Goal: Transaction & Acquisition: Purchase product/service

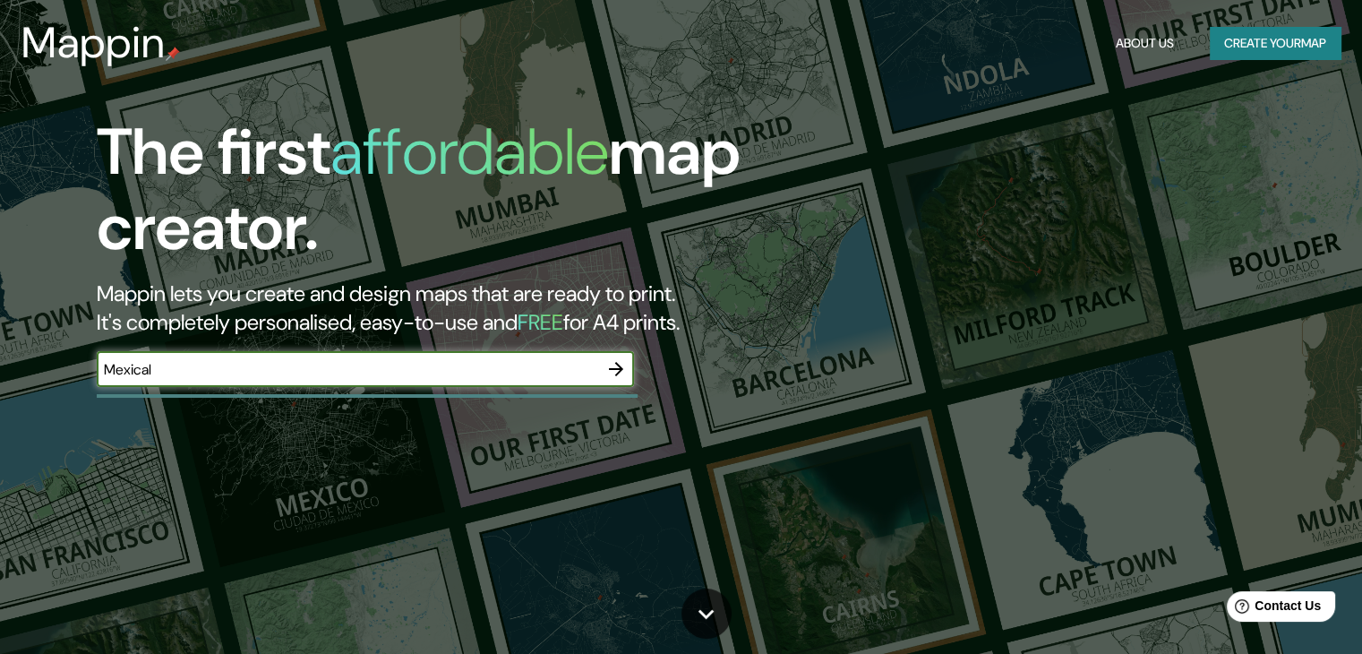
type input "Mexicali"
click at [612, 372] on icon "button" at bounding box center [615, 368] width 21 height 21
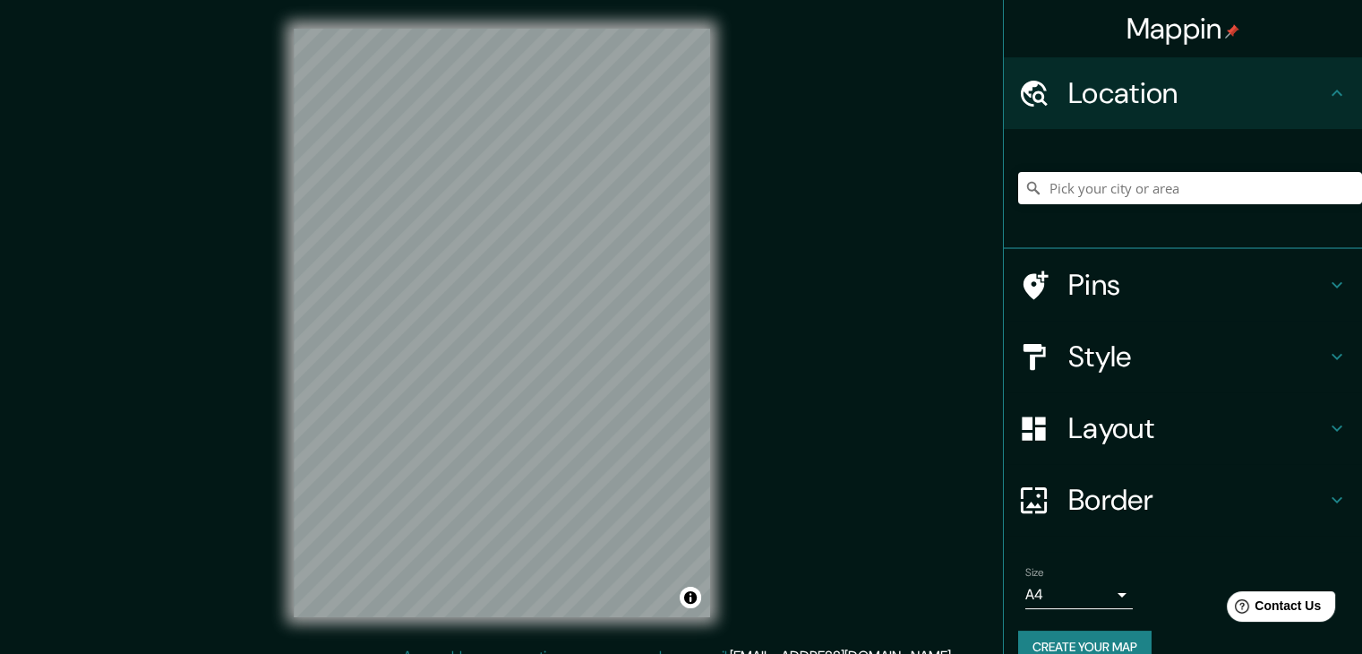
click at [1150, 91] on h4 "Location" at bounding box center [1197, 93] width 258 height 36
click at [1119, 183] on input "Pick your city or area" at bounding box center [1190, 188] width 344 height 32
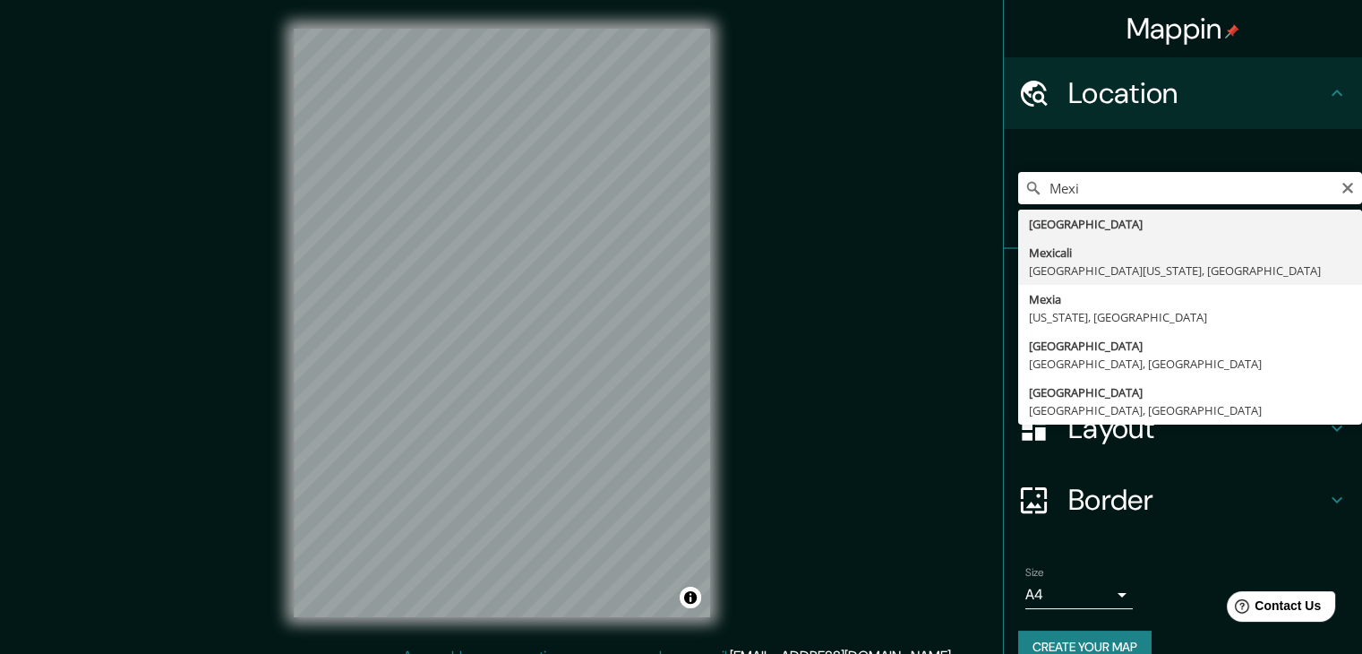
type input "Mexicali, [GEOGRAPHIC_DATA][US_STATE], [GEOGRAPHIC_DATA]"
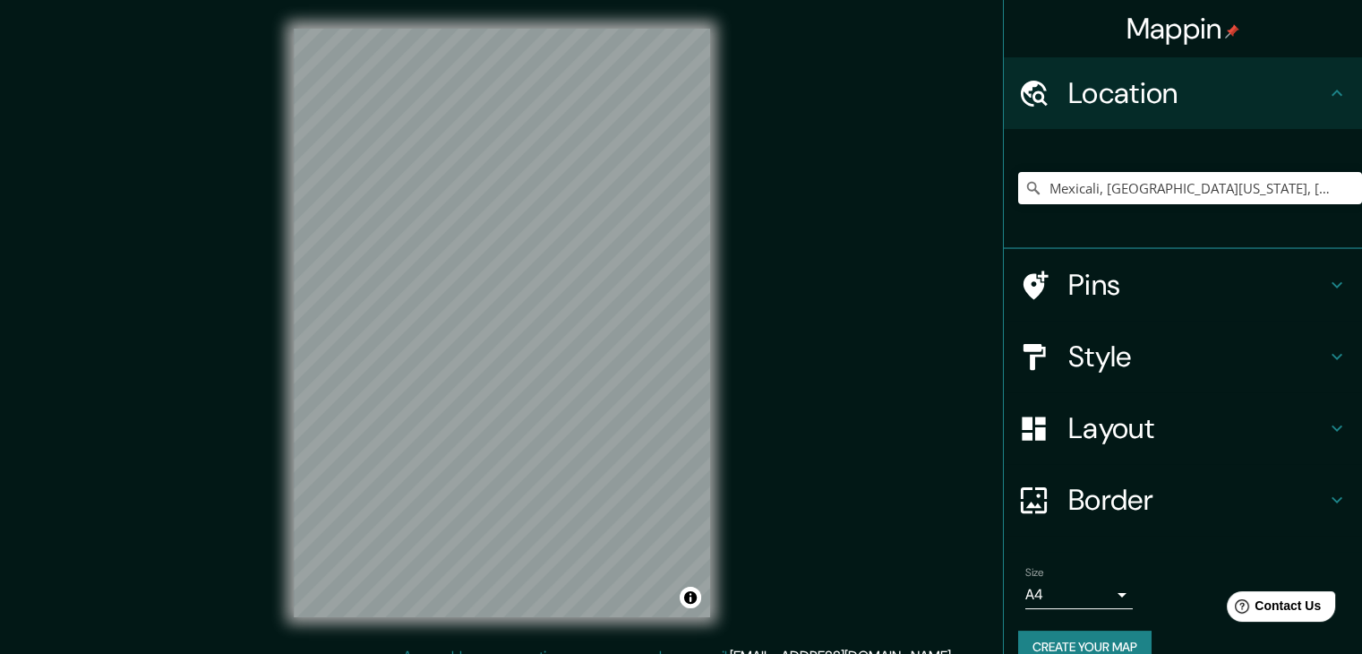
click at [1123, 269] on h4 "Pins" at bounding box center [1197, 285] width 258 height 36
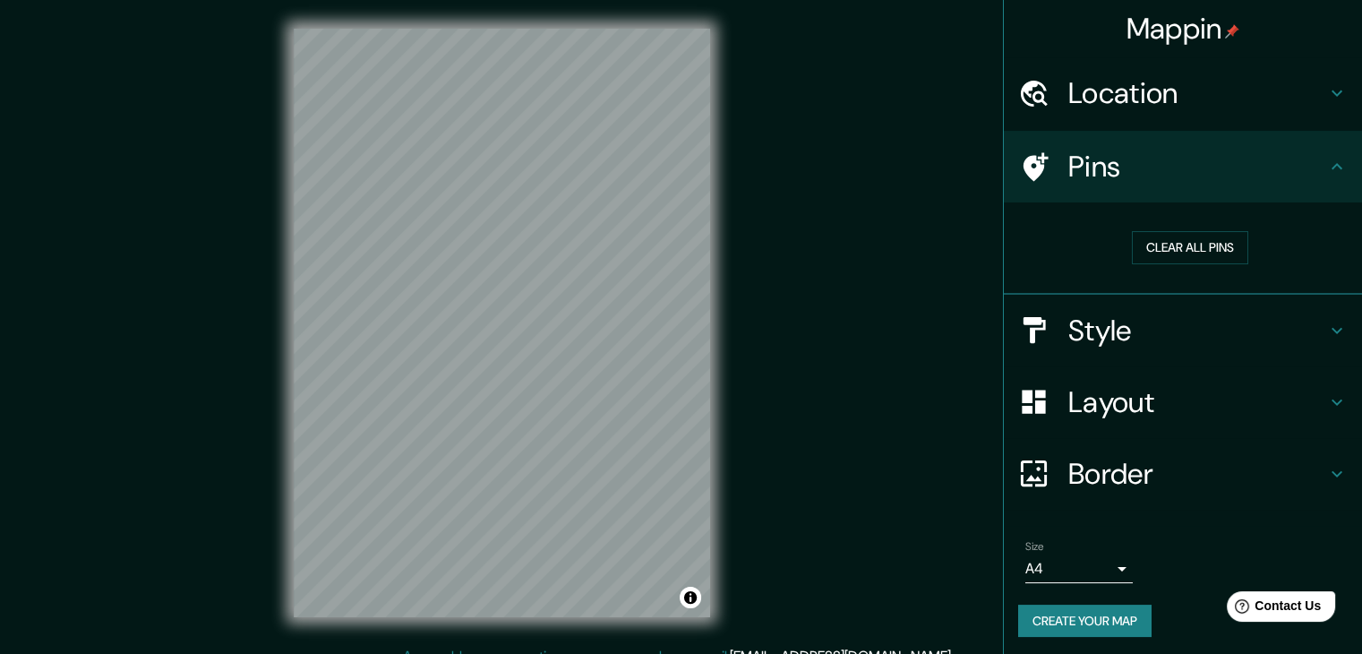
click at [1106, 162] on h4 "Pins" at bounding box center [1197, 167] width 258 height 36
click at [1214, 171] on h4 "Pins" at bounding box center [1197, 167] width 258 height 36
click at [1186, 323] on h4 "Style" at bounding box center [1197, 330] width 258 height 36
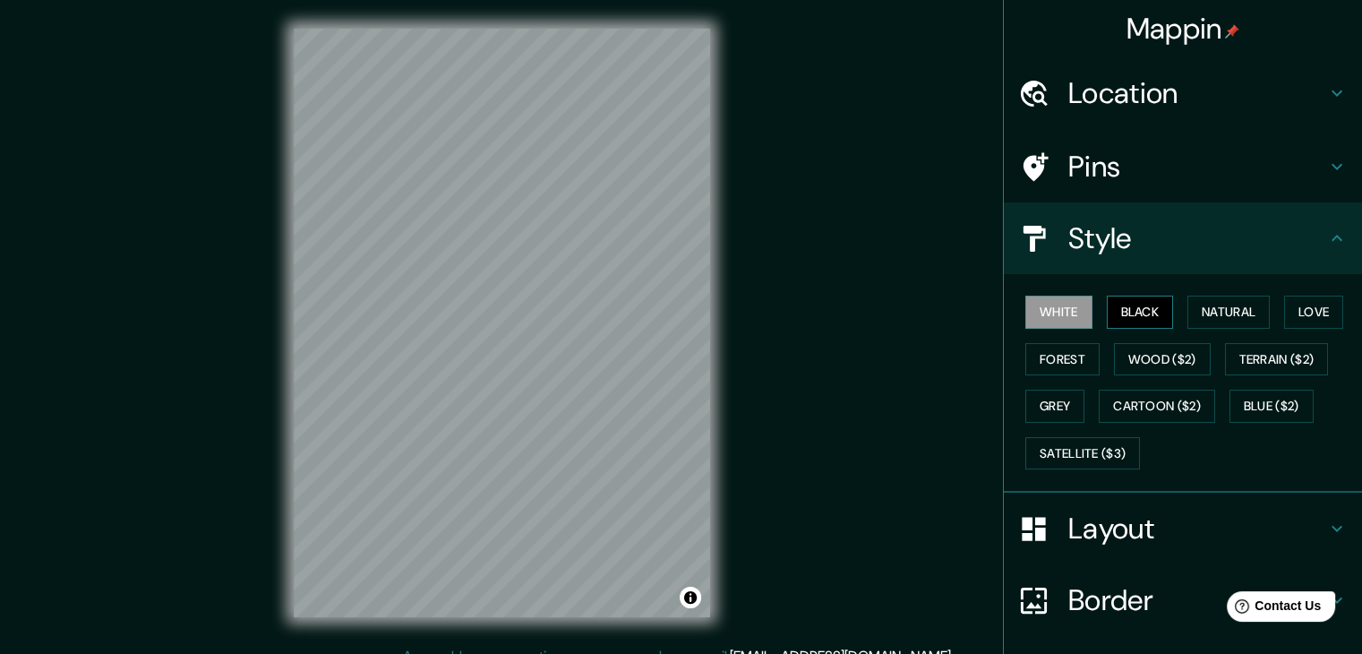
click at [1119, 320] on button "Black" at bounding box center [1140, 311] width 67 height 33
click at [1204, 298] on button "Natural" at bounding box center [1228, 311] width 82 height 33
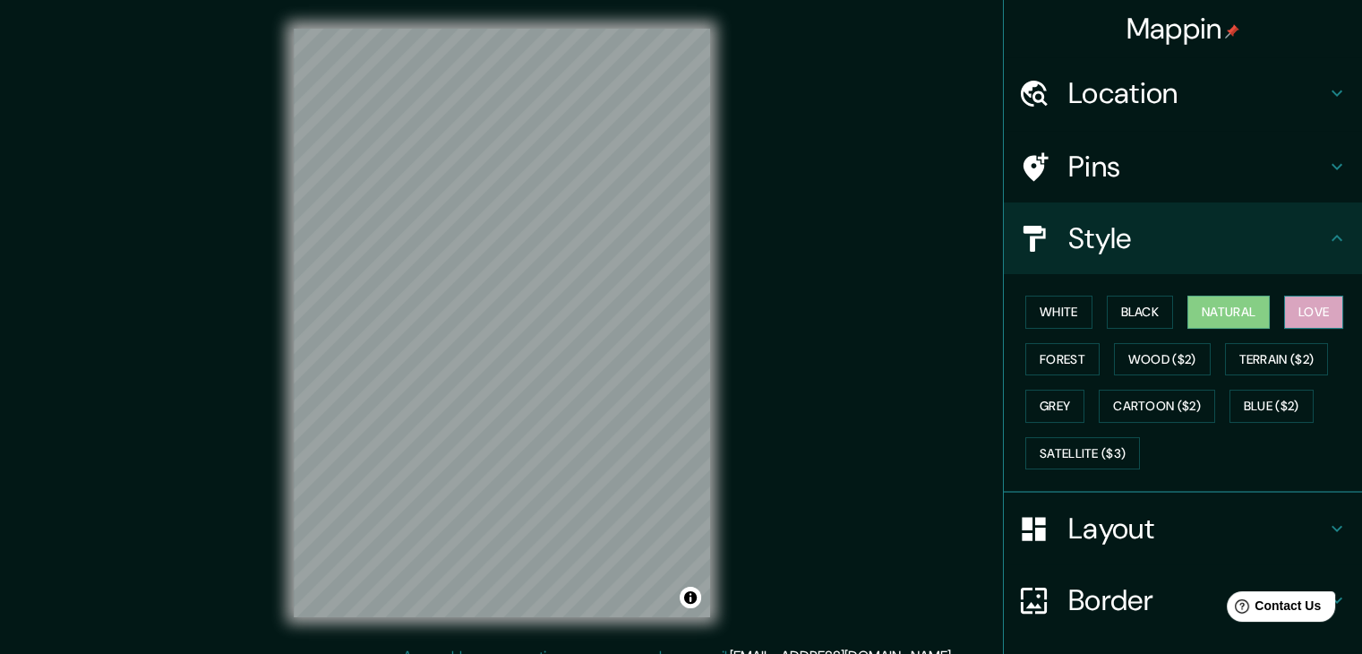
click at [1288, 305] on button "Love" at bounding box center [1313, 311] width 59 height 33
click at [1225, 364] on button "Terrain ($2)" at bounding box center [1277, 359] width 104 height 33
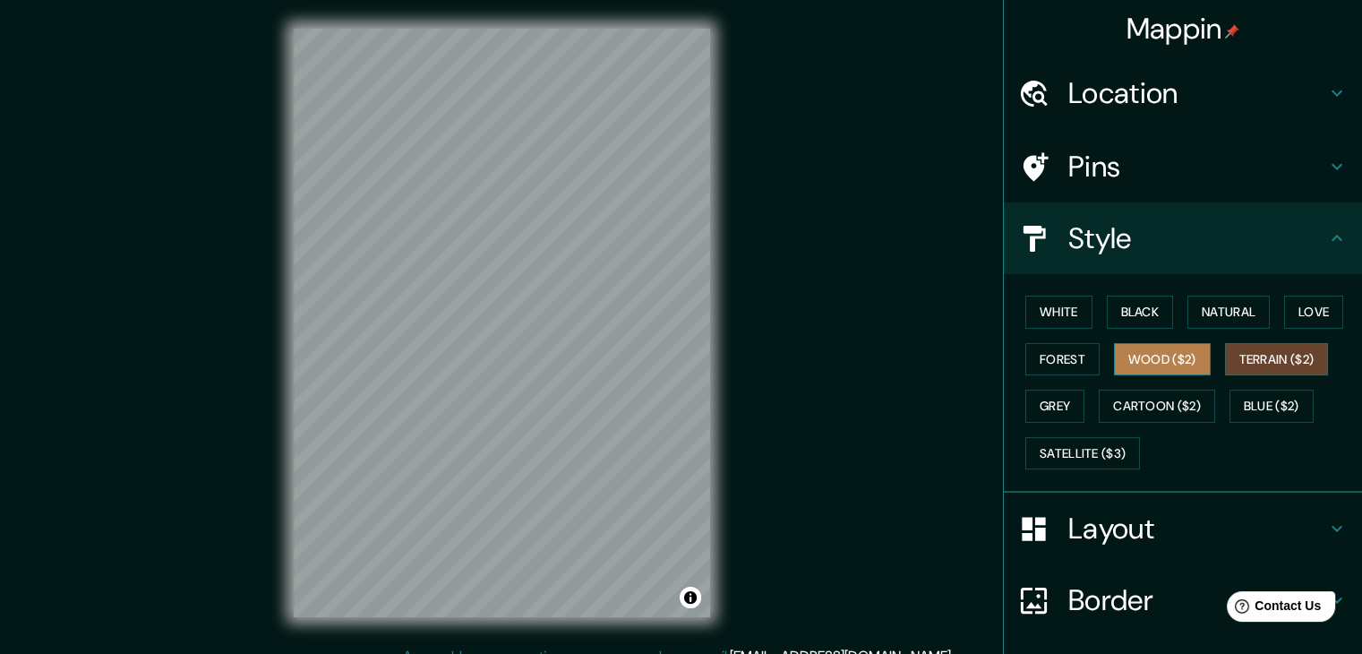
click at [1183, 363] on button "Wood ($2)" at bounding box center [1162, 359] width 97 height 33
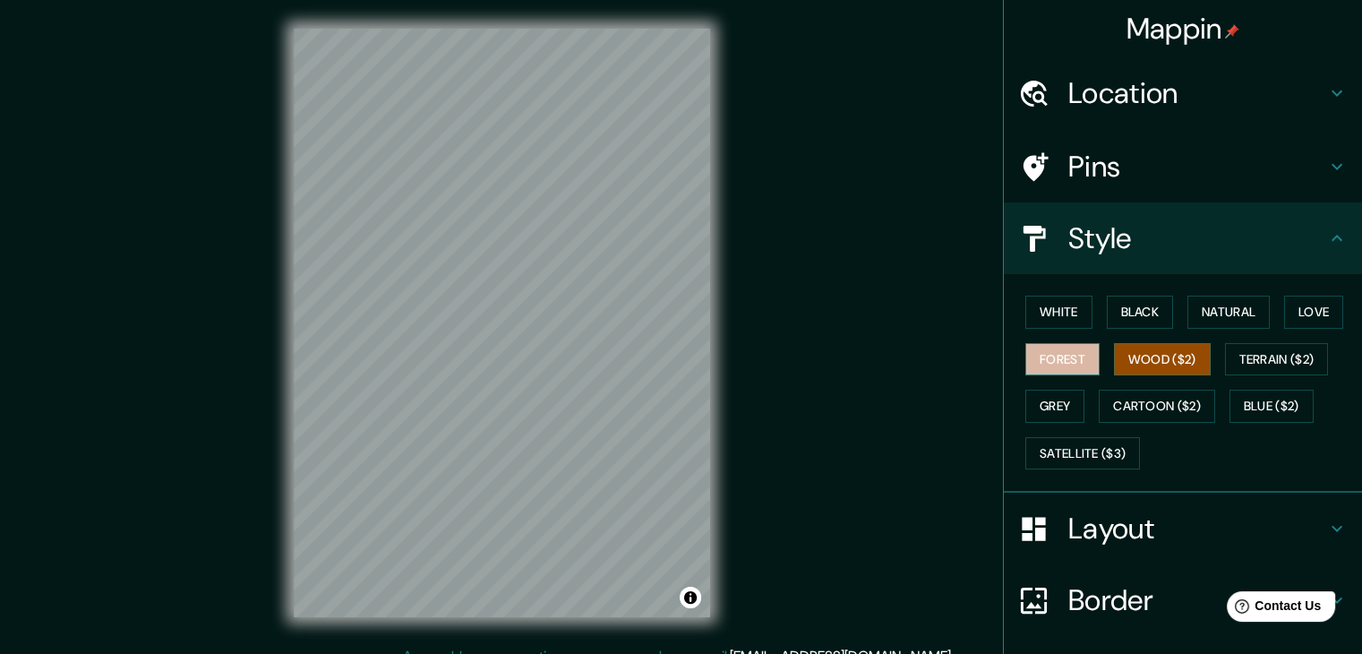
click at [1027, 358] on button "Forest" at bounding box center [1062, 359] width 74 height 33
click at [1035, 403] on button "Grey" at bounding box center [1054, 405] width 59 height 33
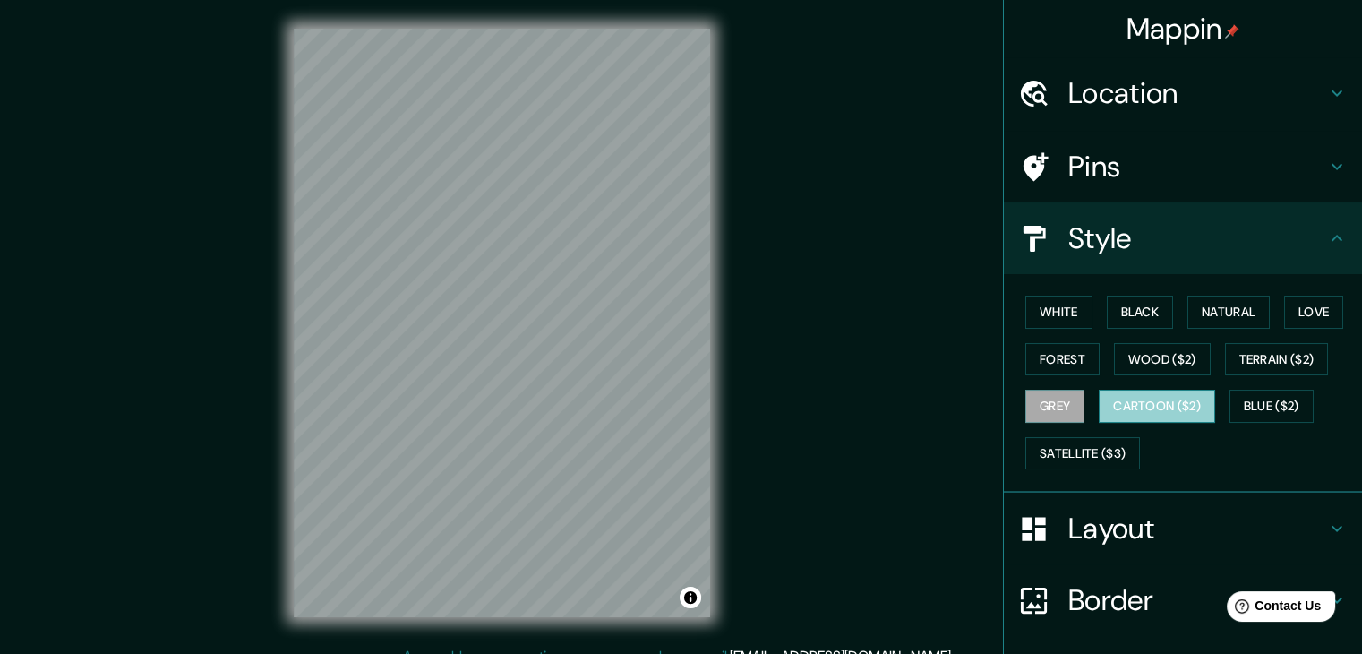
click at [1103, 403] on button "Cartoon ($2)" at bounding box center [1156, 405] width 116 height 33
click at [1259, 395] on button "Blue ($2)" at bounding box center [1271, 405] width 84 height 33
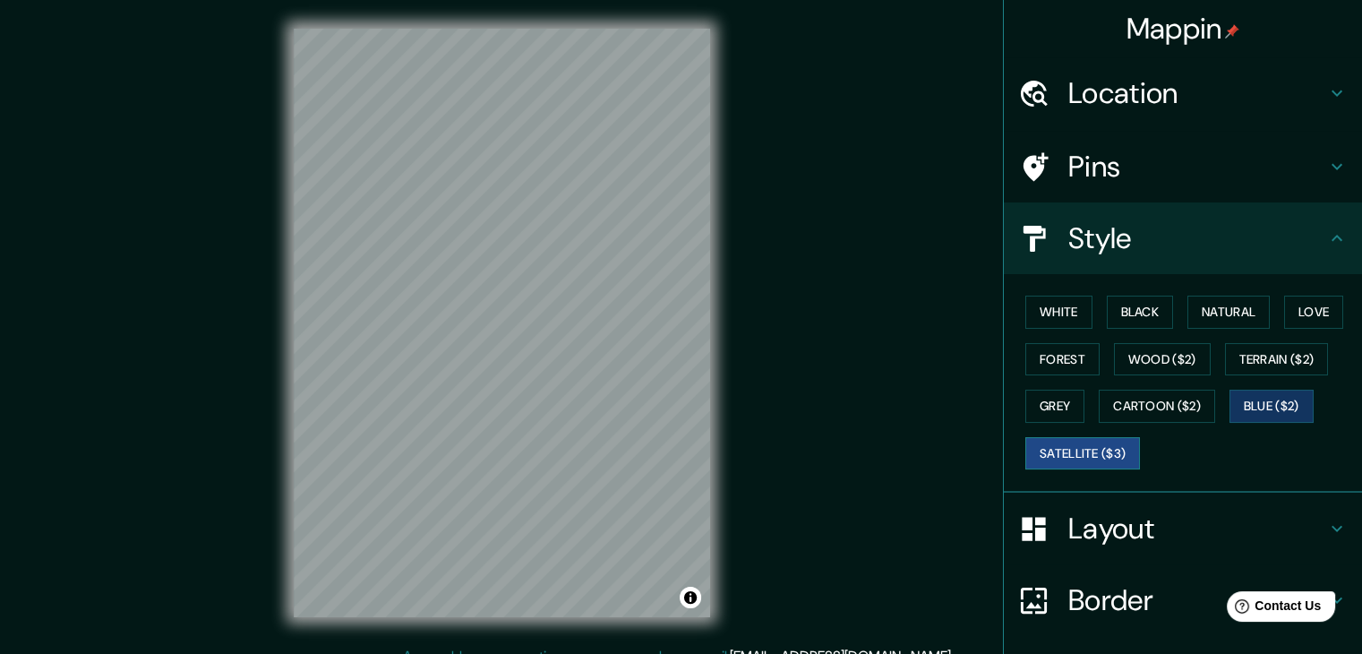
click at [1050, 445] on button "Satellite ($3)" at bounding box center [1082, 453] width 115 height 33
click at [1053, 321] on button "White" at bounding box center [1058, 311] width 67 height 33
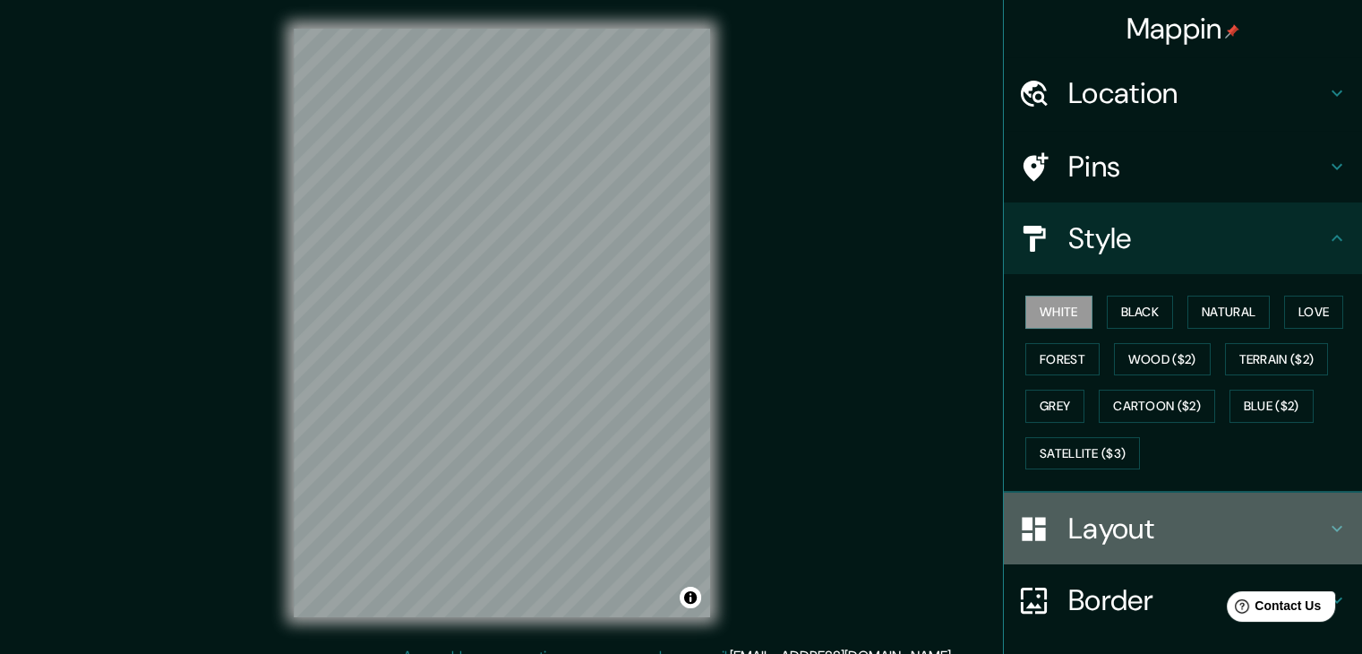
click at [1146, 511] on h4 "Layout" at bounding box center [1197, 528] width 258 height 36
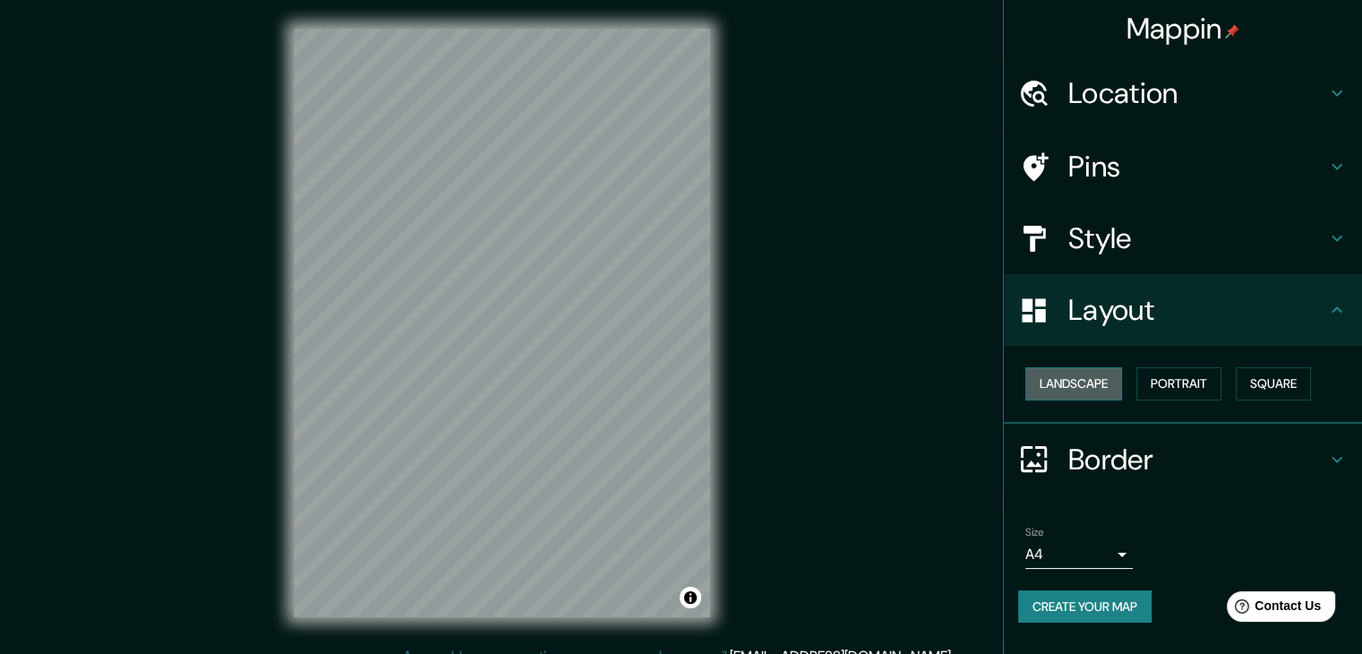
click at [1074, 380] on button "Landscape" at bounding box center [1073, 383] width 97 height 33
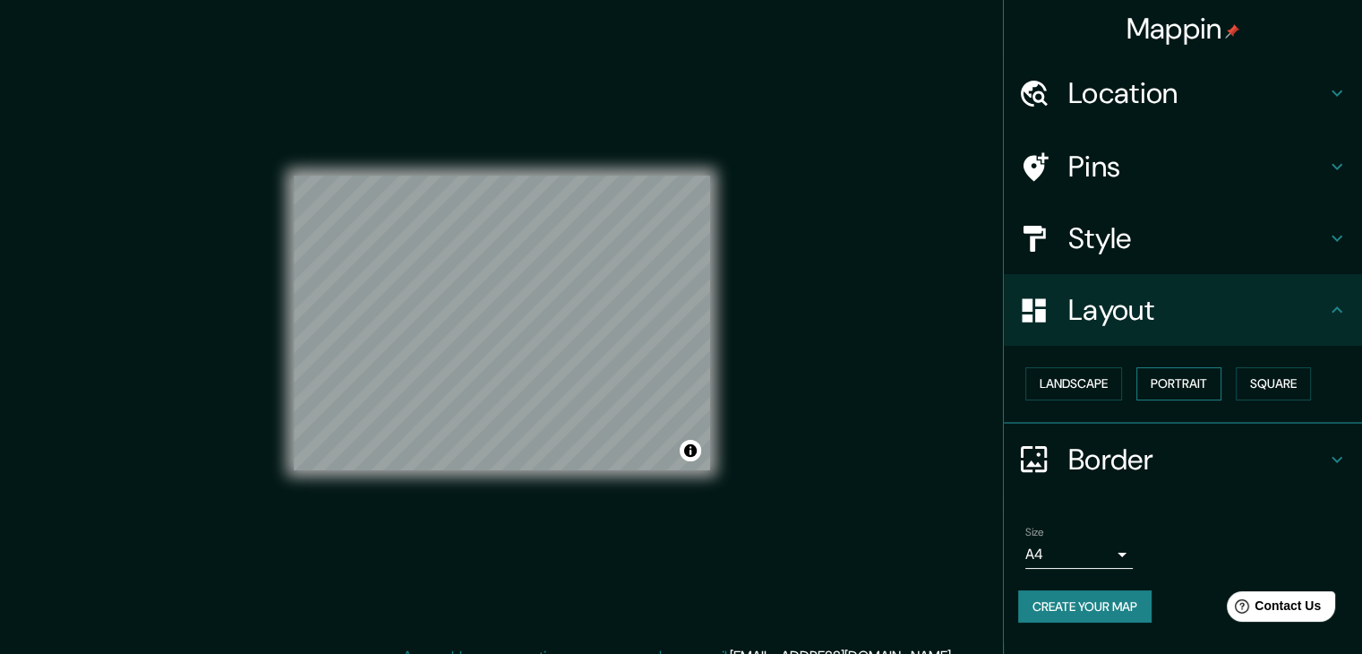
click at [1202, 391] on button "Portrait" at bounding box center [1178, 383] width 85 height 33
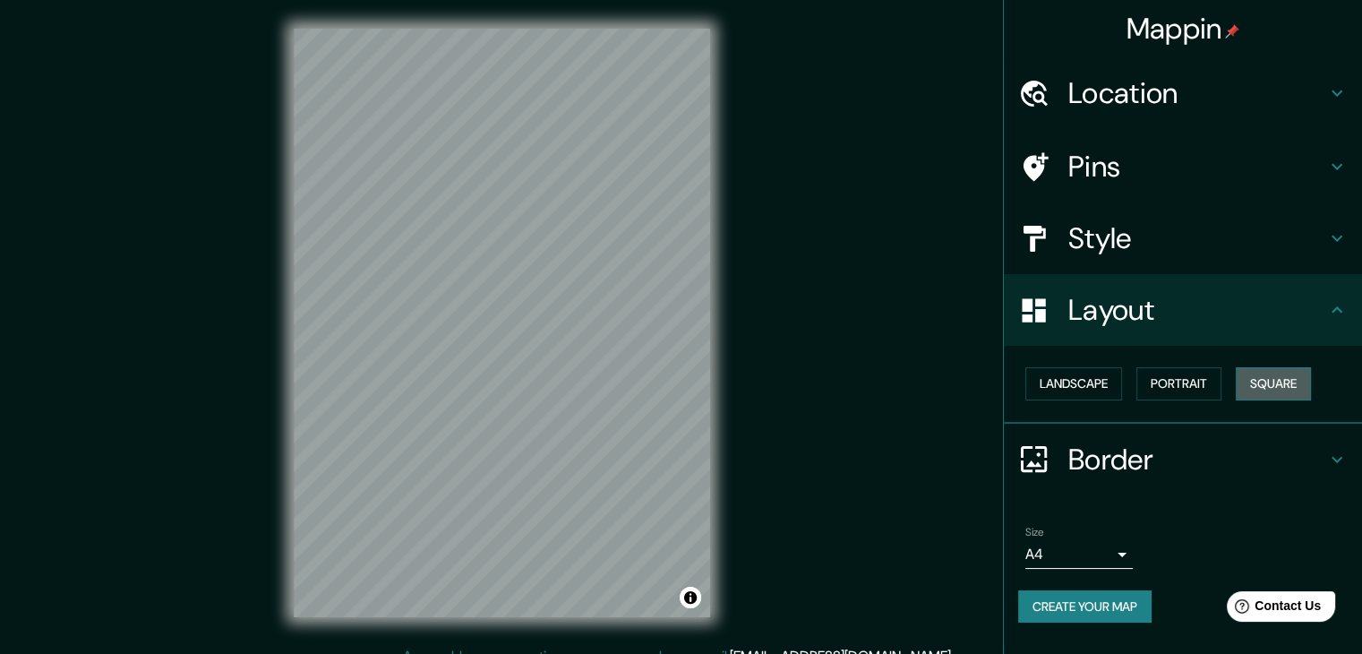
click at [1249, 385] on button "Square" at bounding box center [1272, 383] width 75 height 33
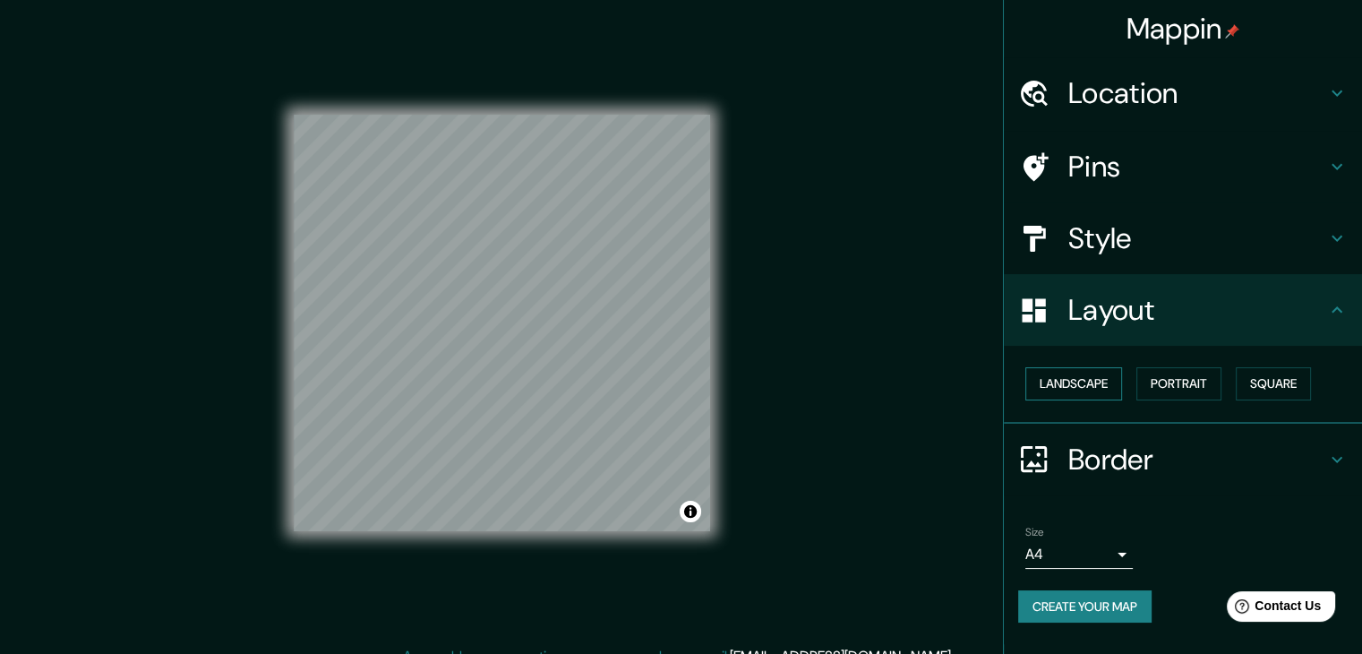
click at [1092, 384] on button "Landscape" at bounding box center [1073, 383] width 97 height 33
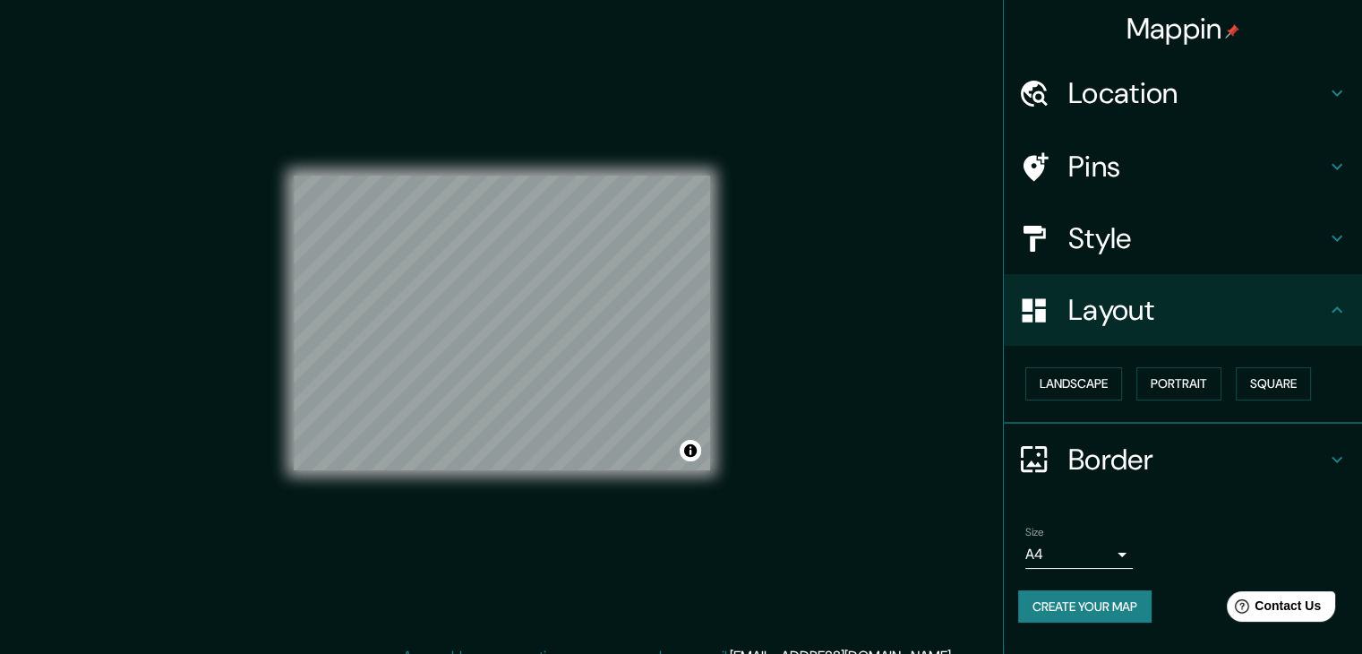
click at [1102, 441] on h4 "Border" at bounding box center [1197, 459] width 258 height 36
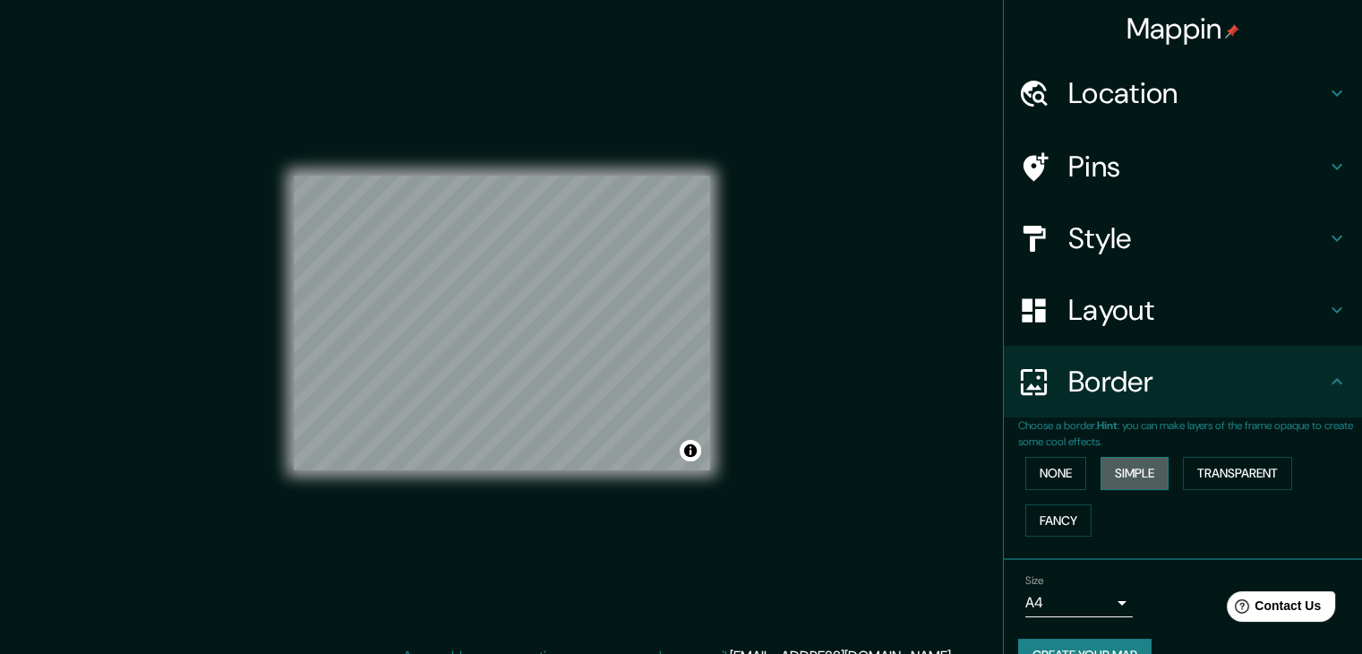
click at [1104, 471] on button "Simple" at bounding box center [1134, 473] width 68 height 33
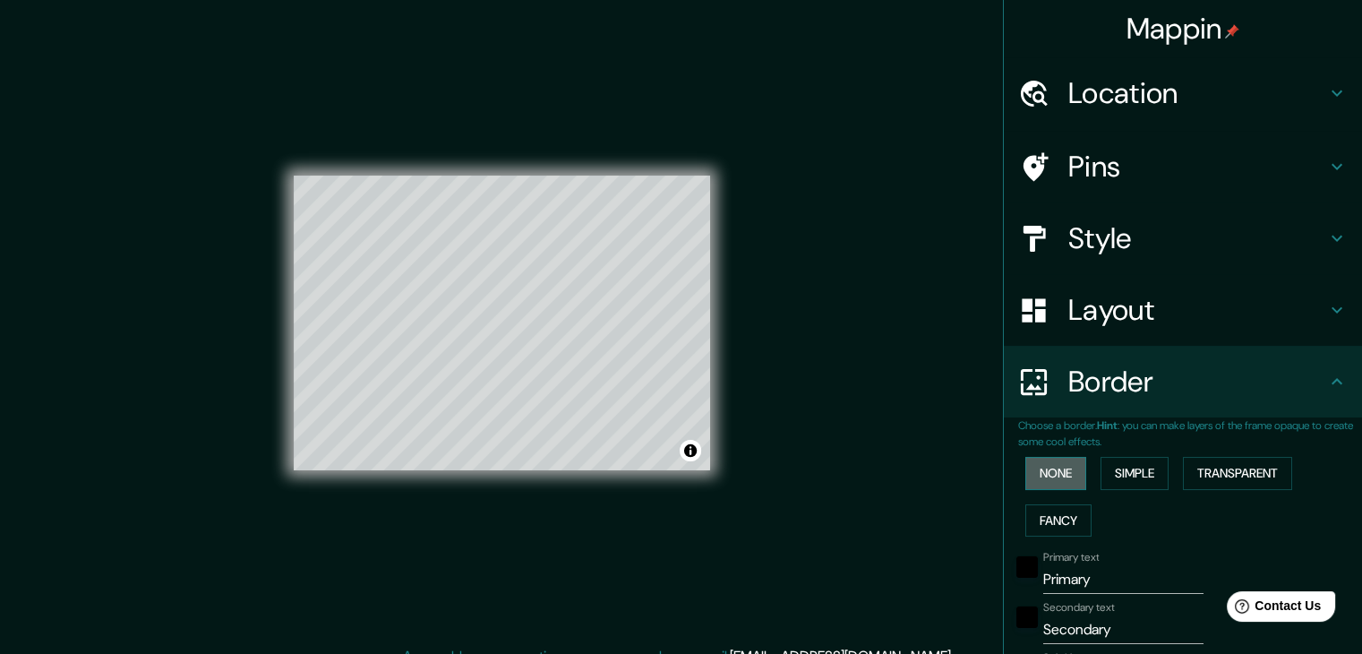
click at [1060, 471] on button "None" at bounding box center [1055, 473] width 61 height 33
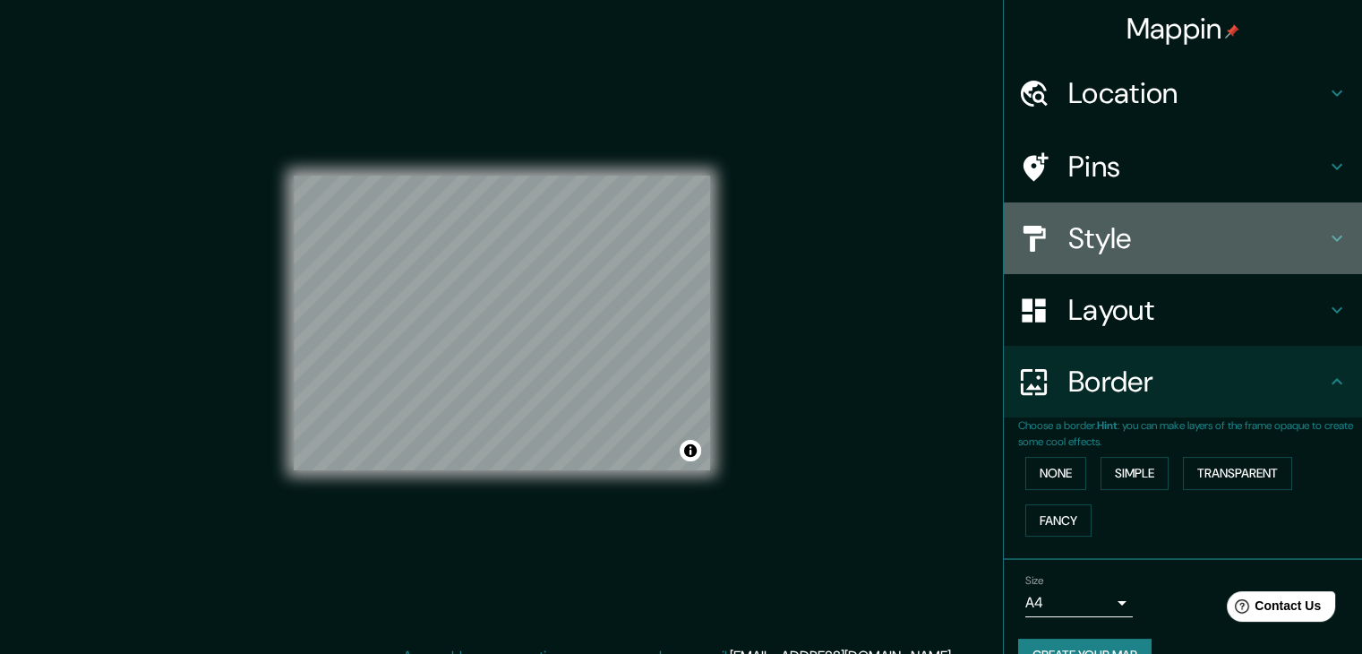
click at [1141, 237] on h4 "Style" at bounding box center [1197, 238] width 258 height 36
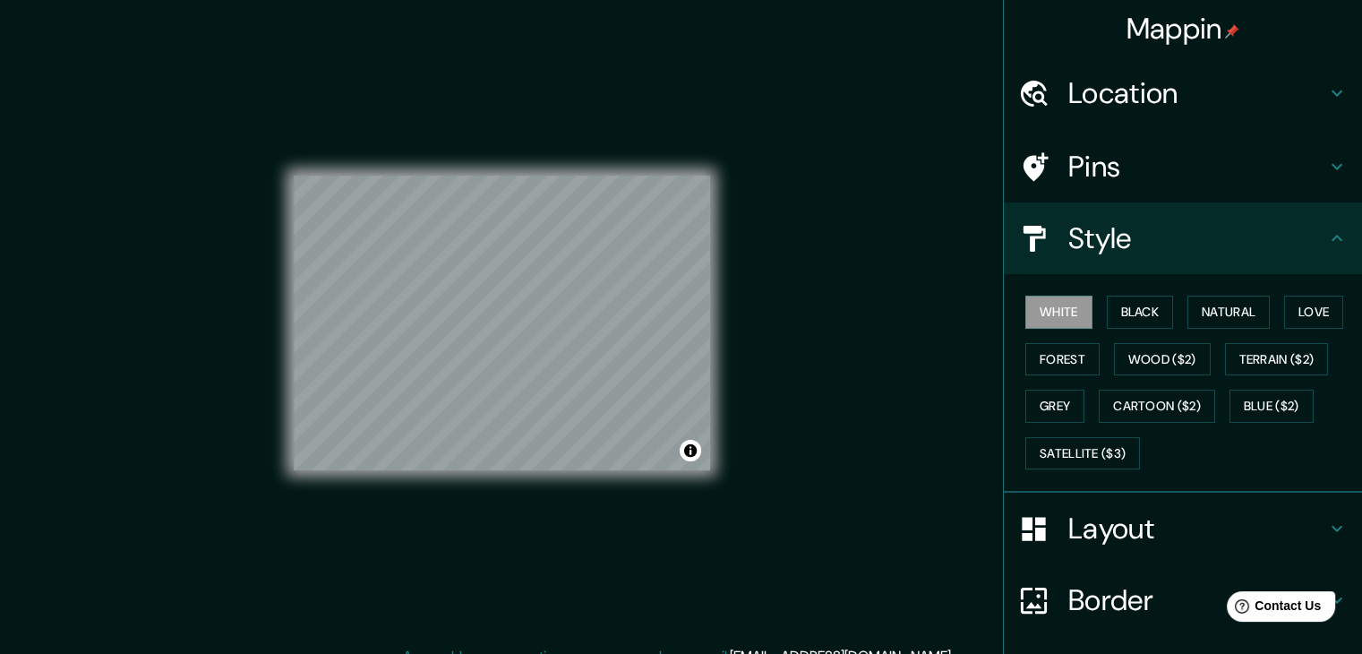
click at [1159, 180] on h4 "Pins" at bounding box center [1197, 167] width 258 height 36
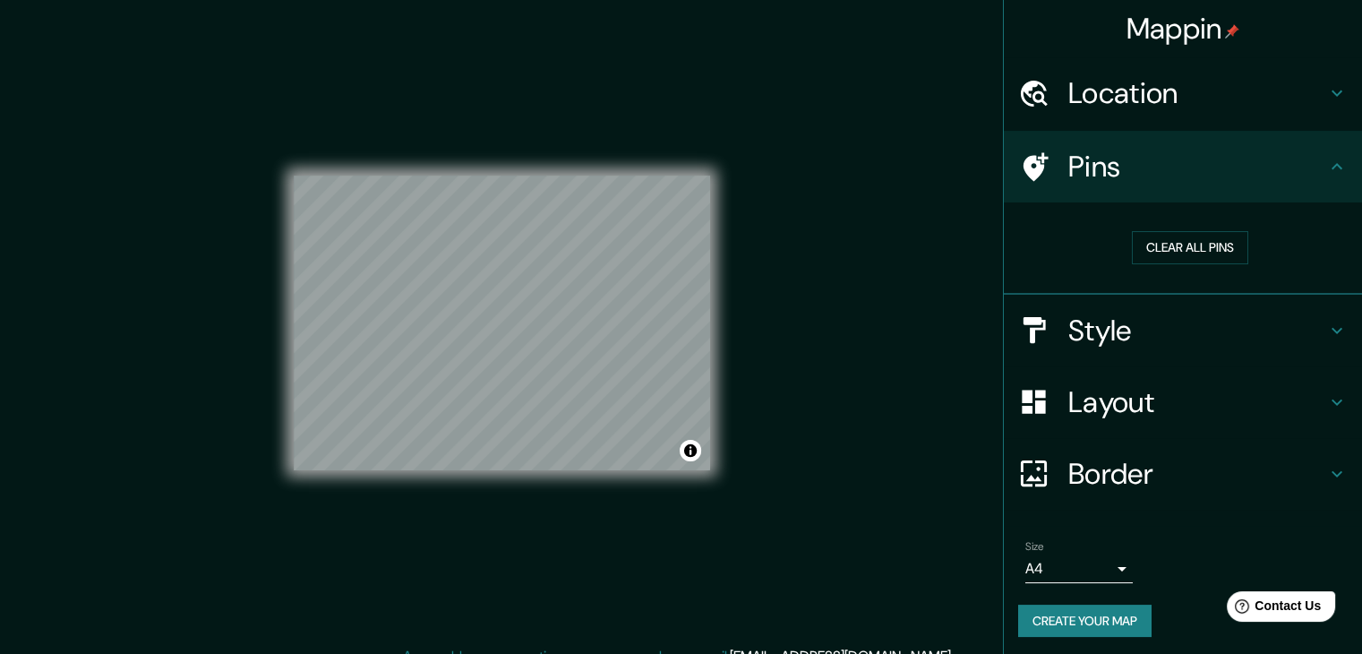
click at [1179, 87] on h4 "Location" at bounding box center [1197, 93] width 258 height 36
